Goal: Find specific page/section: Find specific page/section

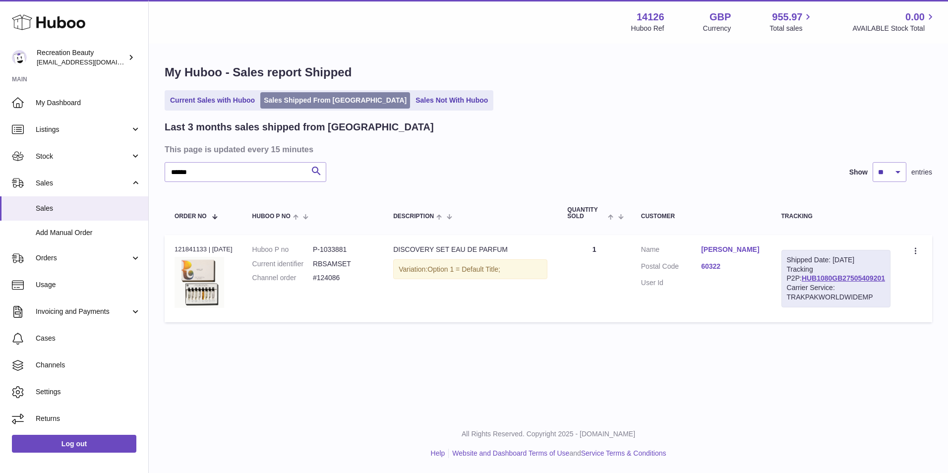
click at [346, 96] on link "Sales Shipped From Huboo" at bounding box center [335, 100] width 150 height 16
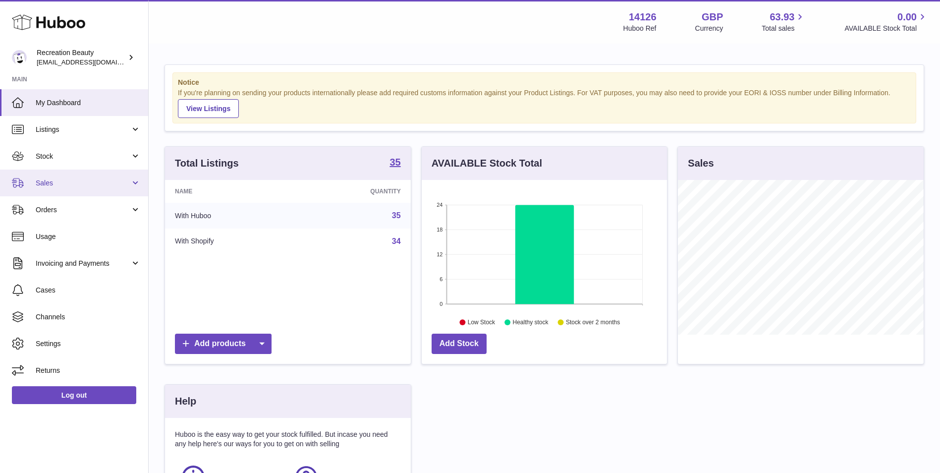
scroll to position [155, 245]
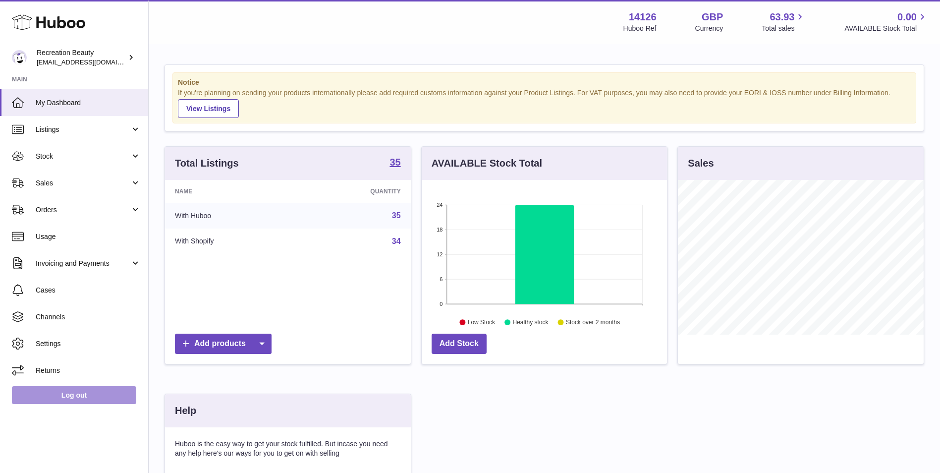
click at [63, 399] on link "Log out" at bounding box center [74, 395] width 124 height 18
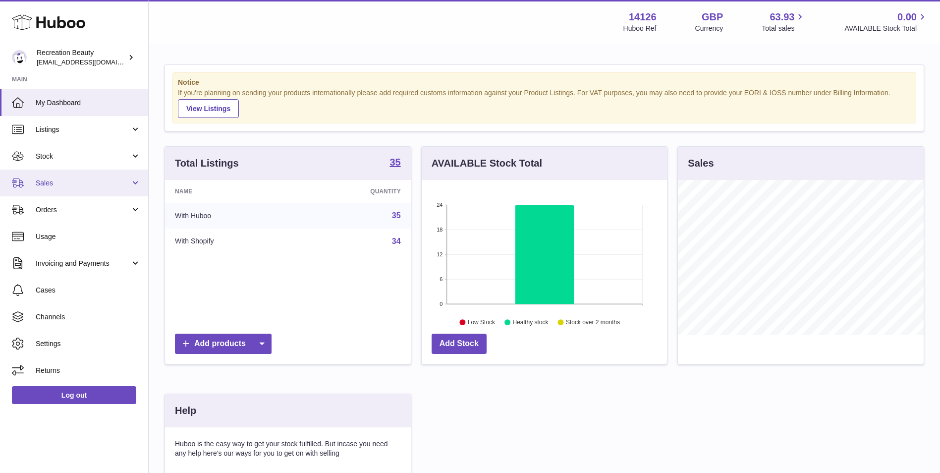
click at [136, 180] on link "Sales" at bounding box center [74, 183] width 148 height 27
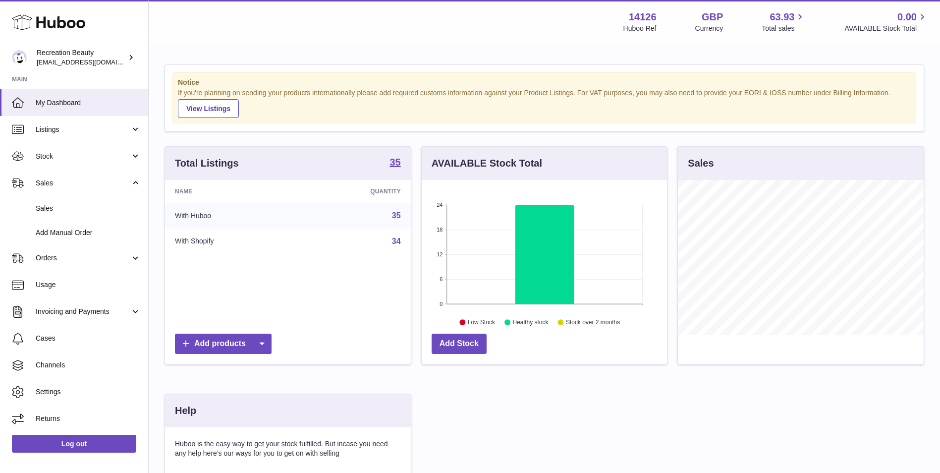
click at [155, 199] on div "Notice If you're planning on sending your products internationally please add r…" at bounding box center [545, 314] width 792 height 538
click at [95, 342] on span "Cases" at bounding box center [88, 338] width 105 height 9
